Goal: Task Accomplishment & Management: Use online tool/utility

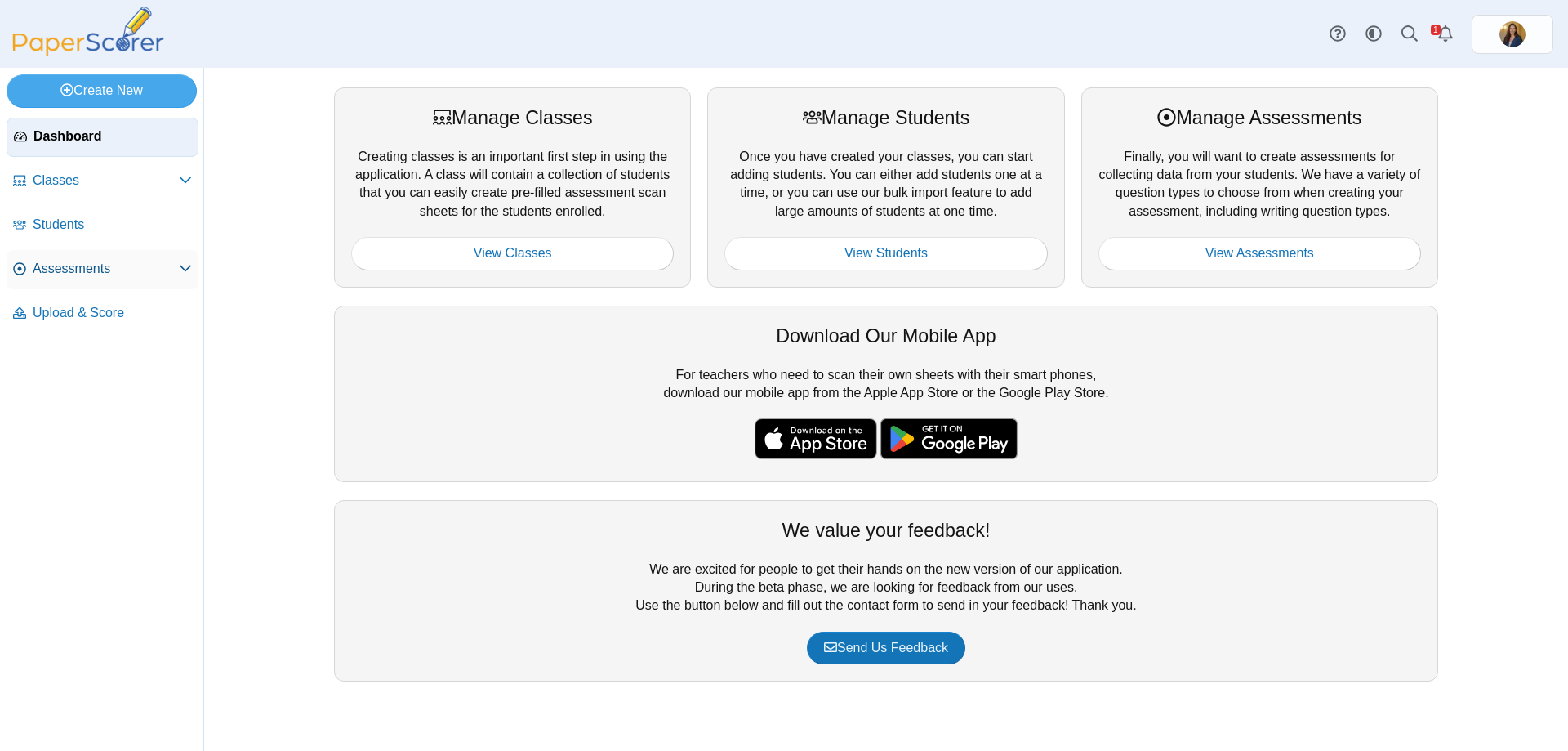
click at [70, 265] on span "Assessments" at bounding box center [105, 269] width 146 height 18
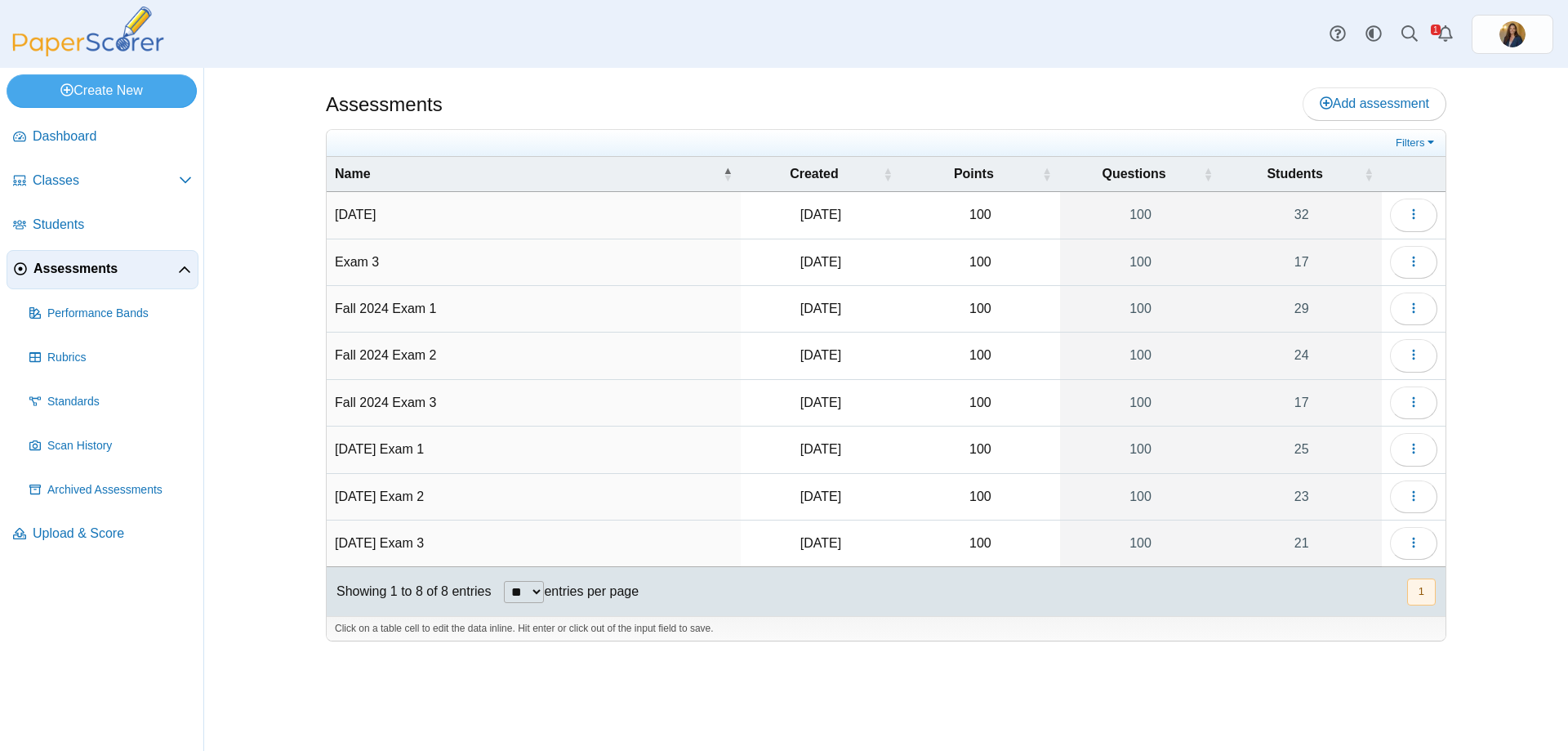
click at [358, 208] on td "[DATE]" at bounding box center [533, 215] width 414 height 47
click at [1421, 215] on button "button" at bounding box center [1413, 215] width 47 height 32
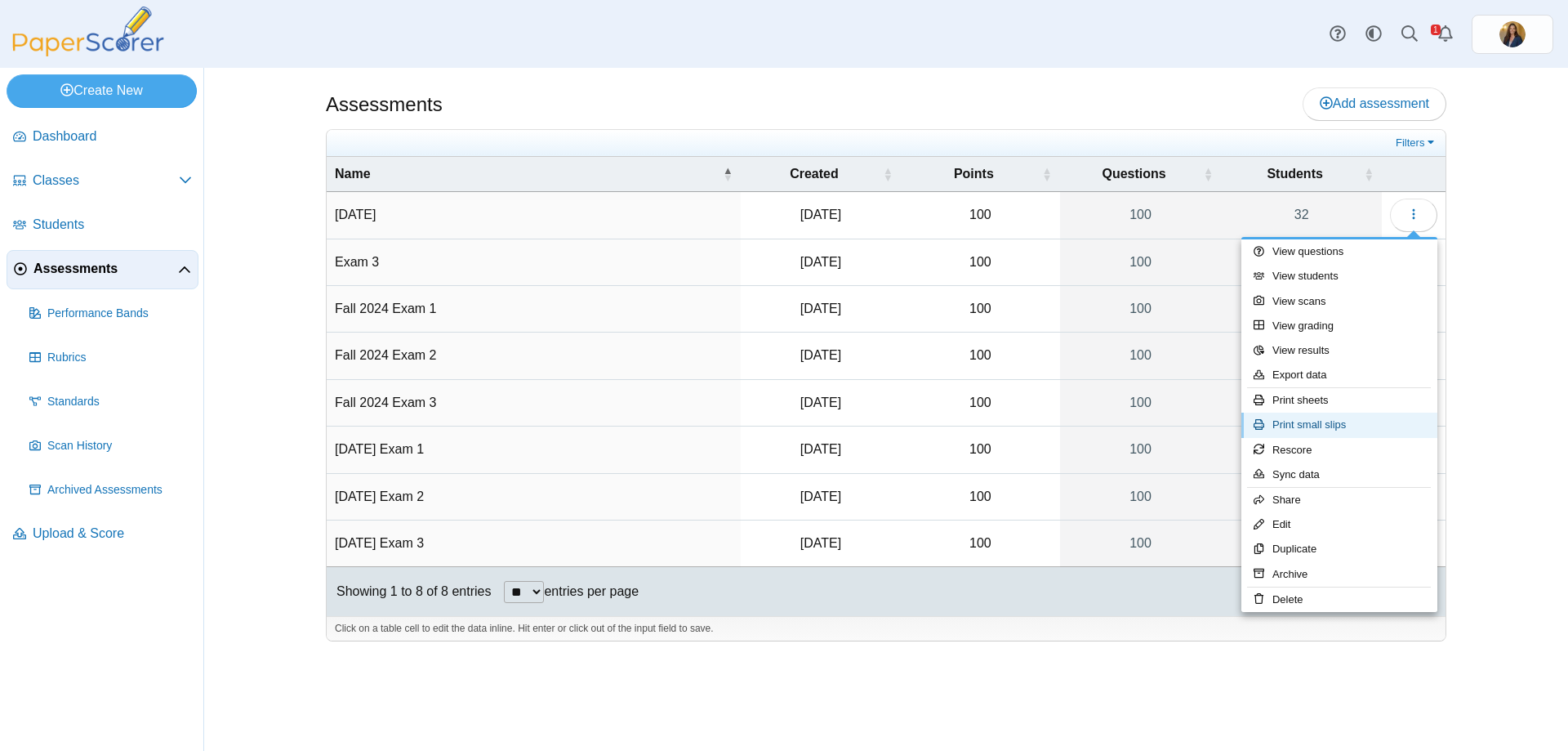
click at [1329, 423] on link "Print small slips" at bounding box center [1338, 424] width 196 height 25
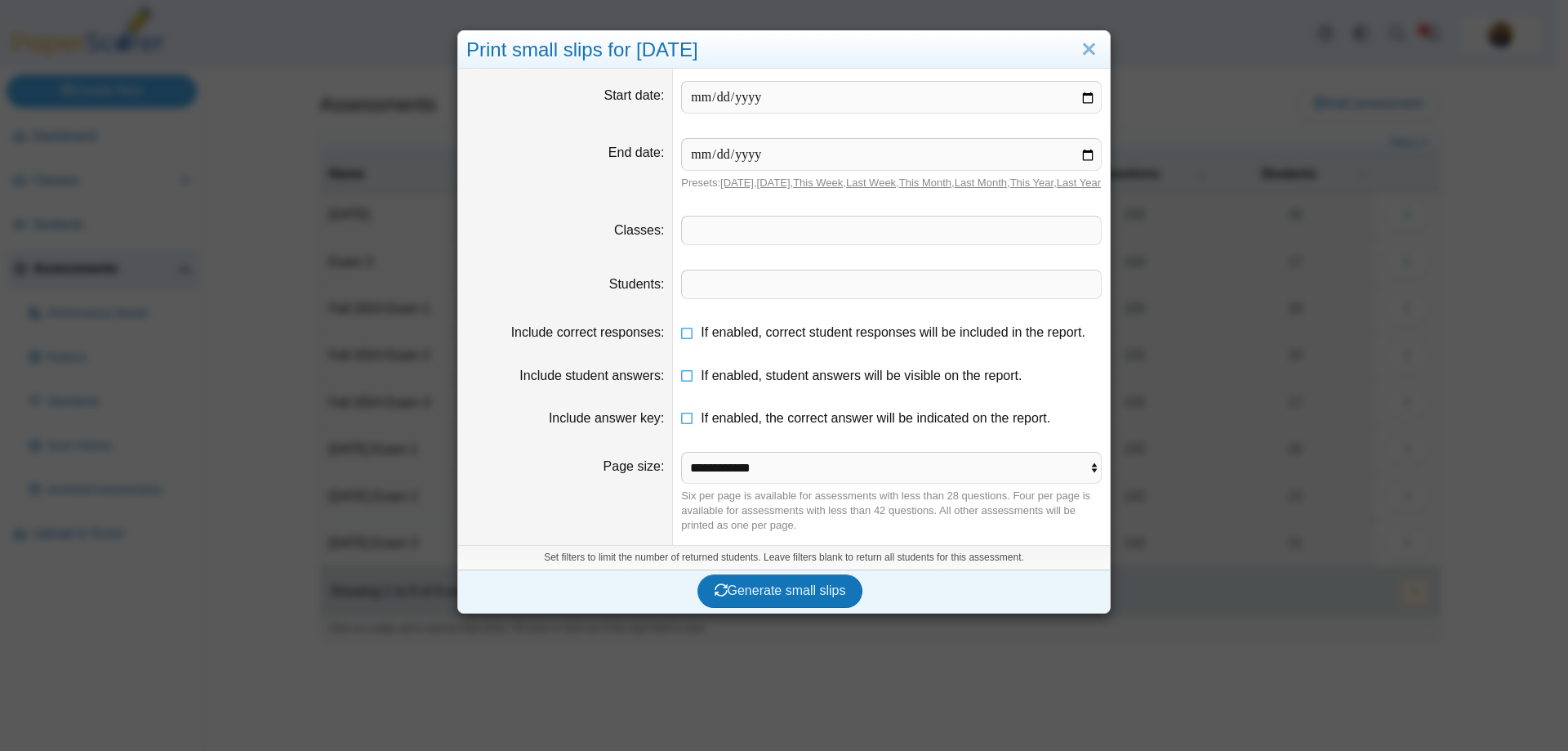
click at [716, 242] on span at bounding box center [890, 230] width 419 height 28
click at [764, 597] on span "Generate small slips" at bounding box center [780, 590] width 131 height 14
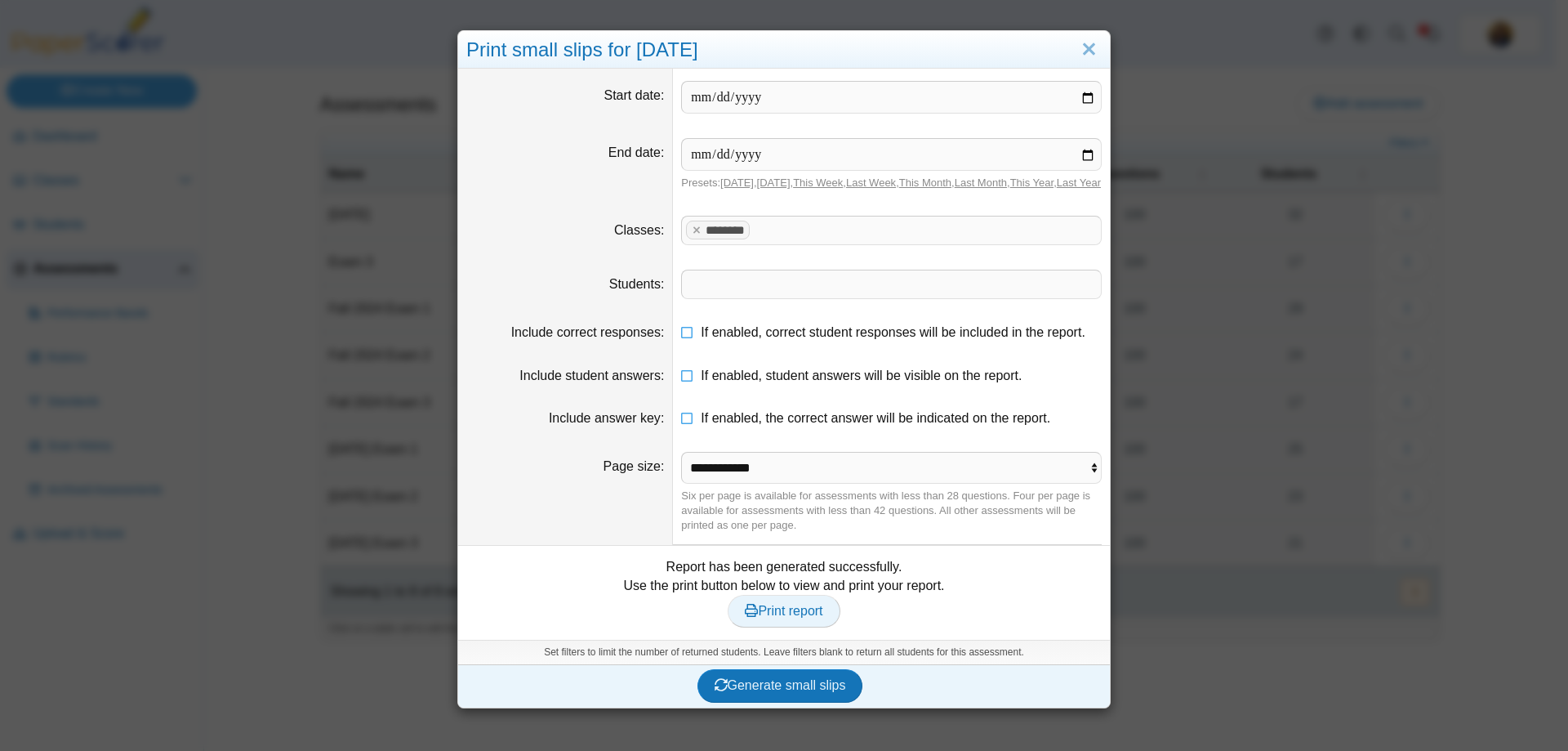
click at [772, 617] on span "Print report" at bounding box center [783, 610] width 78 height 14
click at [1083, 46] on link "Close" at bounding box center [1089, 49] width 26 height 28
